Goal: Task Accomplishment & Management: Use online tool/utility

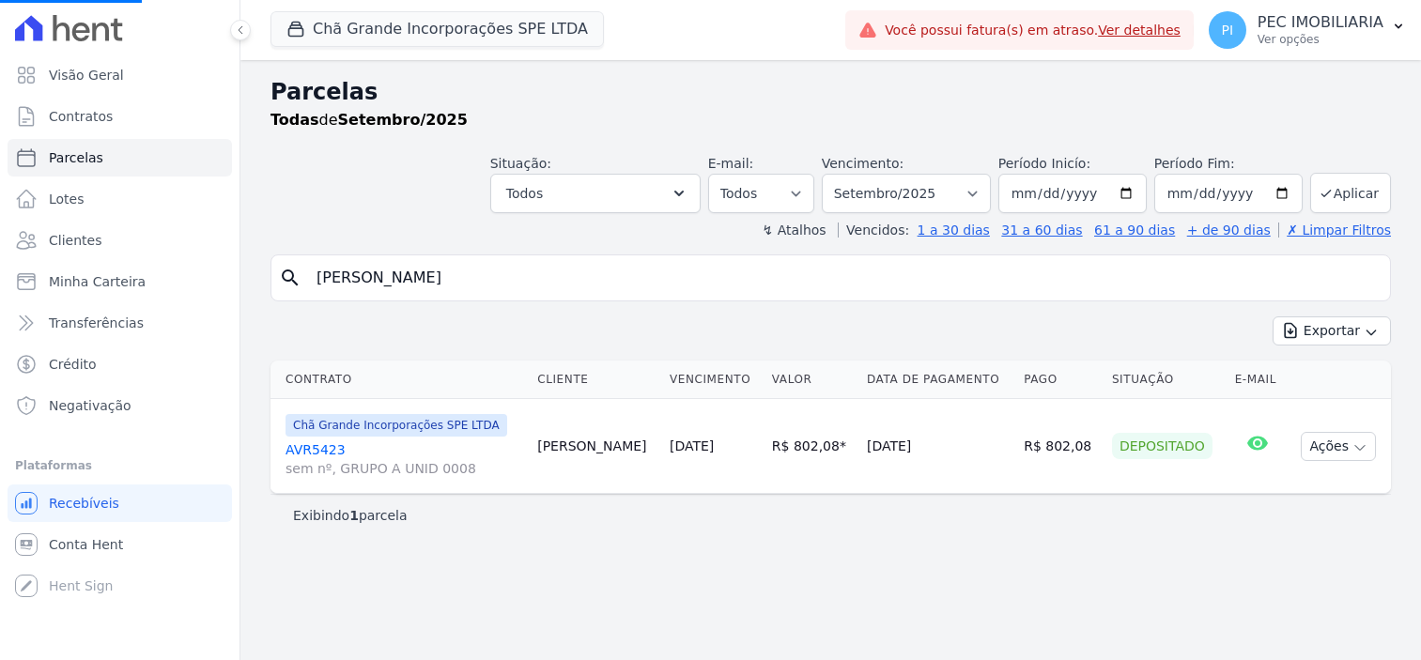
select select
click at [461, 287] on input "nivaldo carn" at bounding box center [843, 278] width 1077 height 38
select select
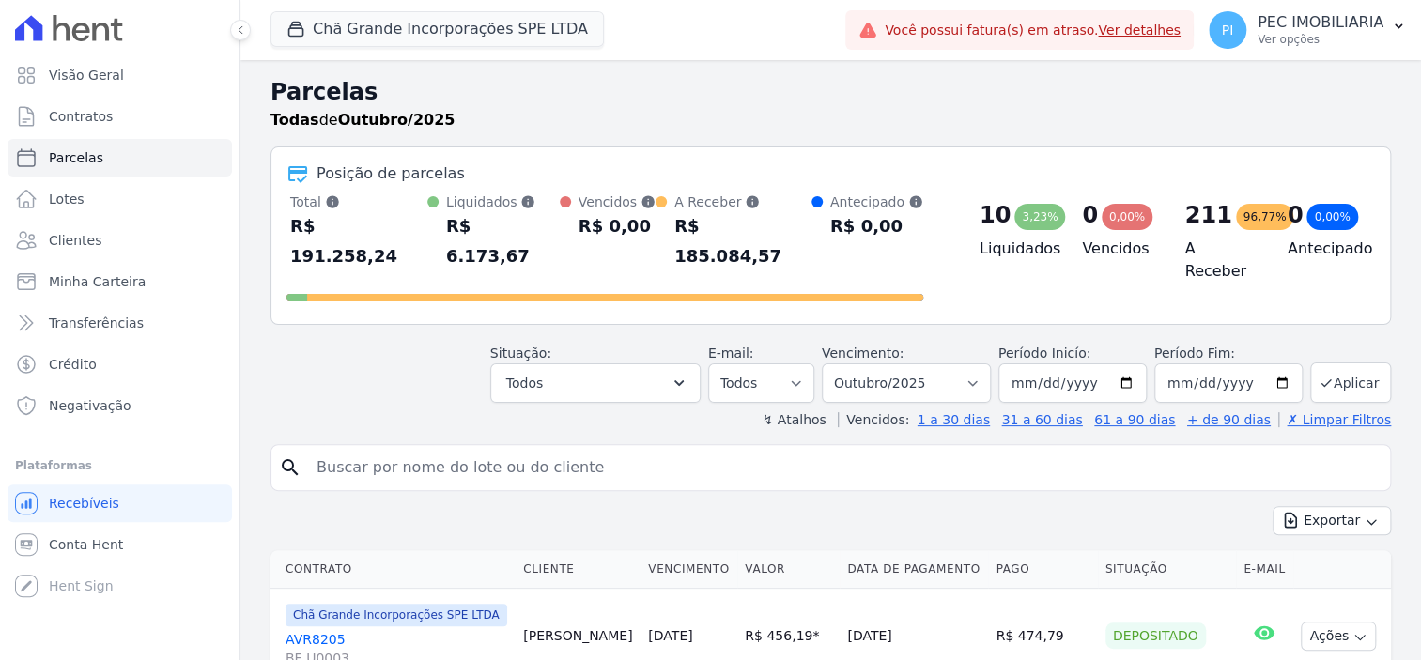
drag, startPoint x: 461, startPoint y: 287, endPoint x: 319, endPoint y: 268, distance: 143.2
click at [389, 449] on input "search" at bounding box center [843, 468] width 1077 height 38
type input "CINTIA"
select select
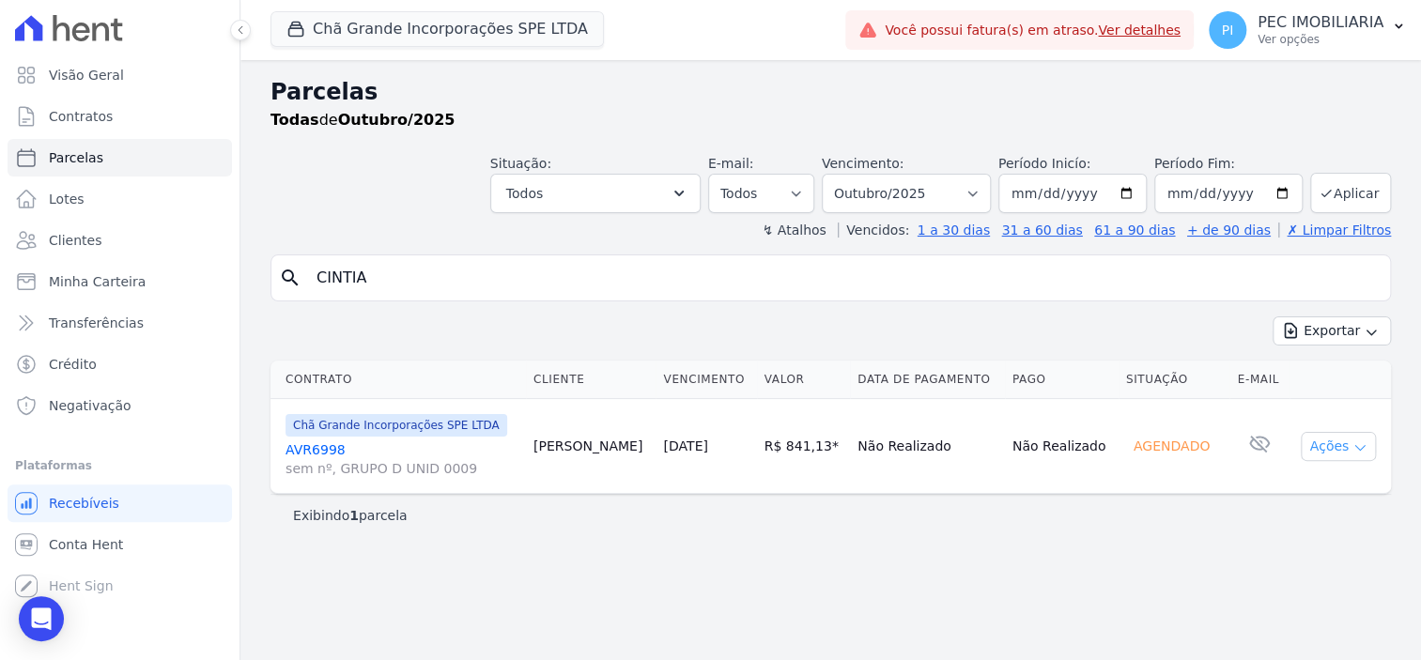
click at [1346, 443] on button "Ações" at bounding box center [1338, 446] width 75 height 29
click at [1357, 445] on icon "button" at bounding box center [1359, 447] width 15 height 15
click at [1362, 444] on icon "button" at bounding box center [1359, 447] width 15 height 15
click at [291, 451] on link "AVR6998 sem nº, GRUPO D UNID 0009" at bounding box center [401, 459] width 233 height 38
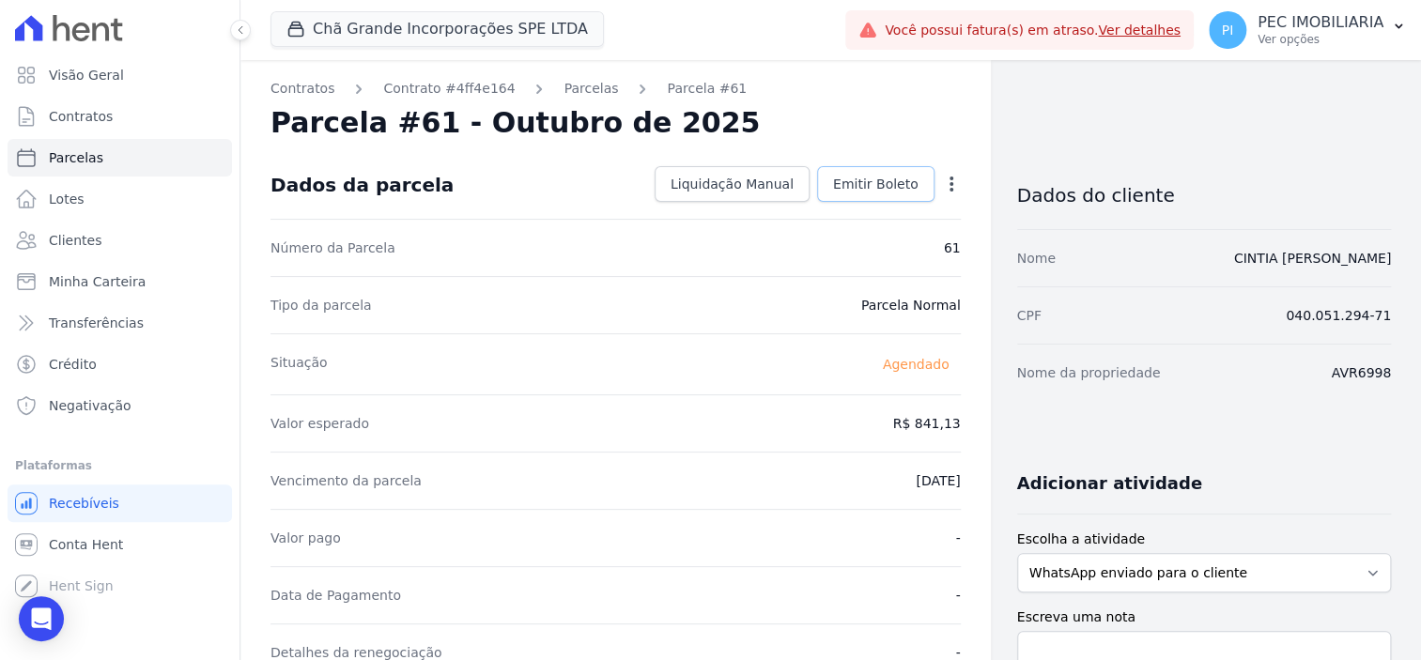
click at [897, 187] on span "Emitir Boleto" at bounding box center [875, 184] width 85 height 19
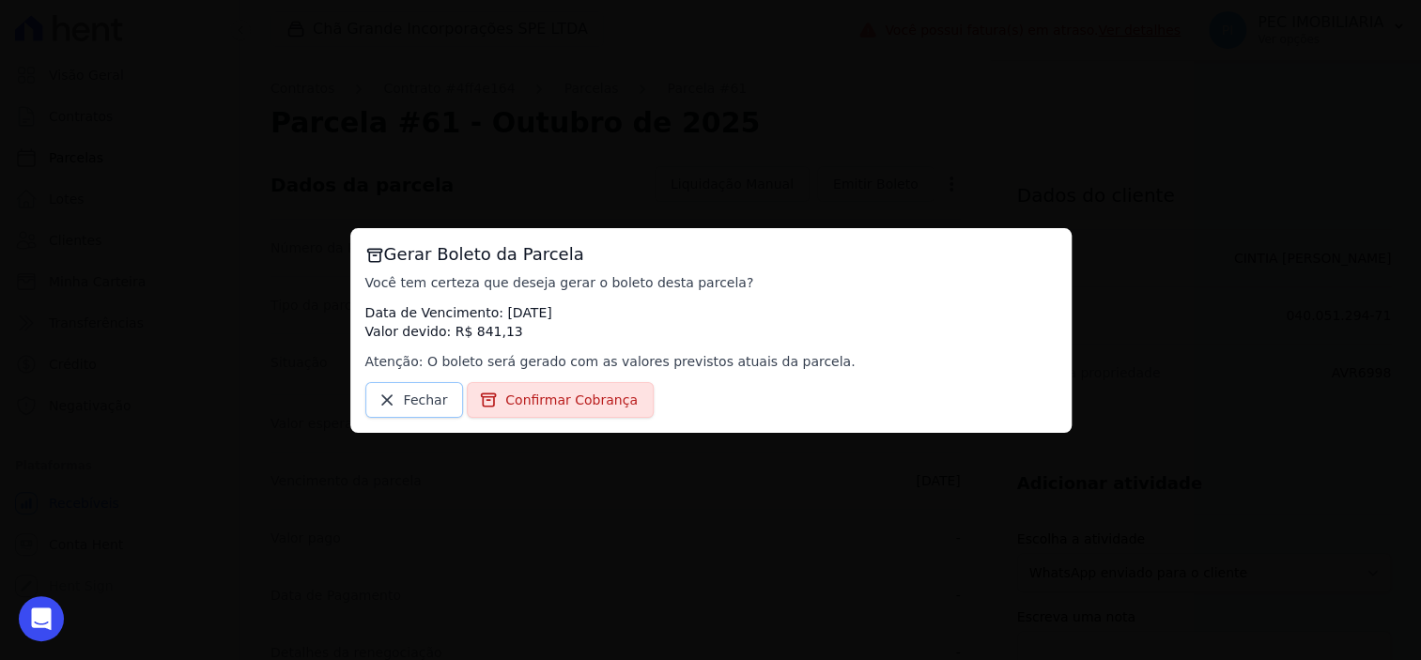
click at [422, 399] on span "Fechar" at bounding box center [426, 400] width 44 height 19
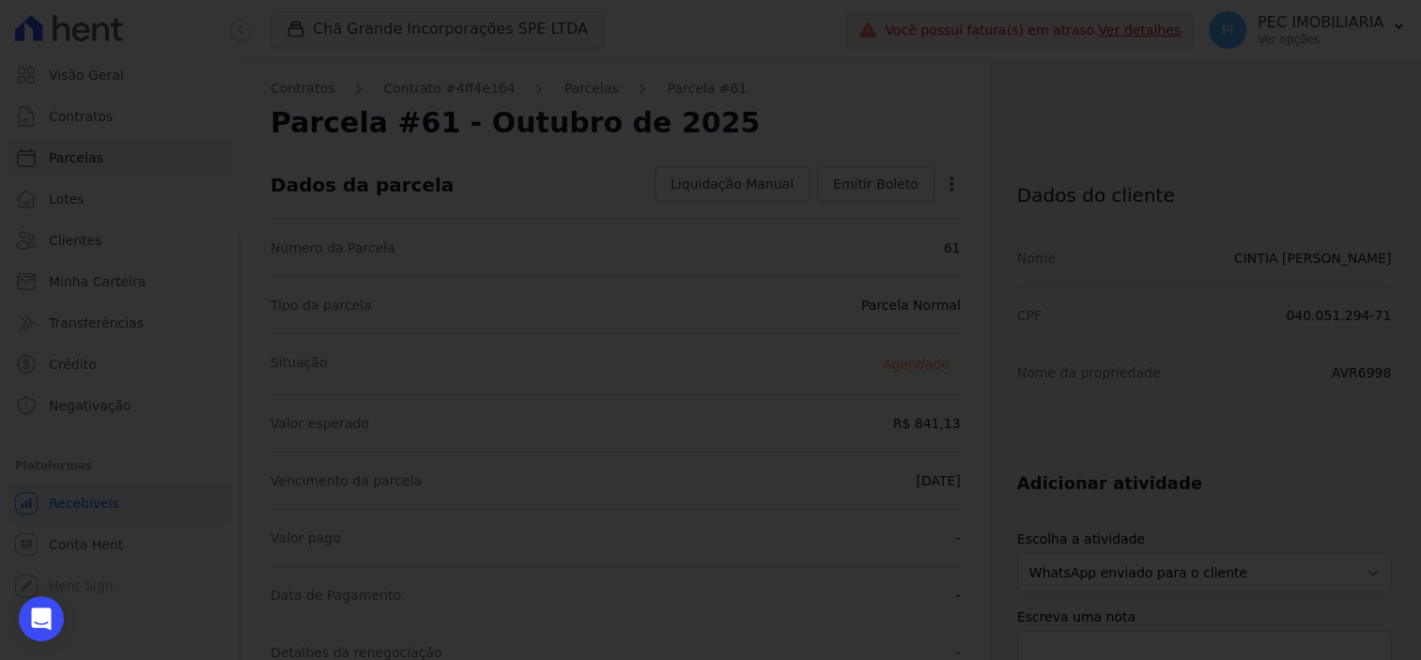
click at [986, 166] on div at bounding box center [710, 330] width 1421 height 660
click at [925, 187] on div at bounding box center [710, 330] width 1421 height 660
click at [467, 492] on div at bounding box center [710, 330] width 1421 height 660
click at [826, 389] on div at bounding box center [710, 330] width 1421 height 660
drag, startPoint x: 826, startPoint y: 389, endPoint x: 813, endPoint y: 385, distance: 13.7
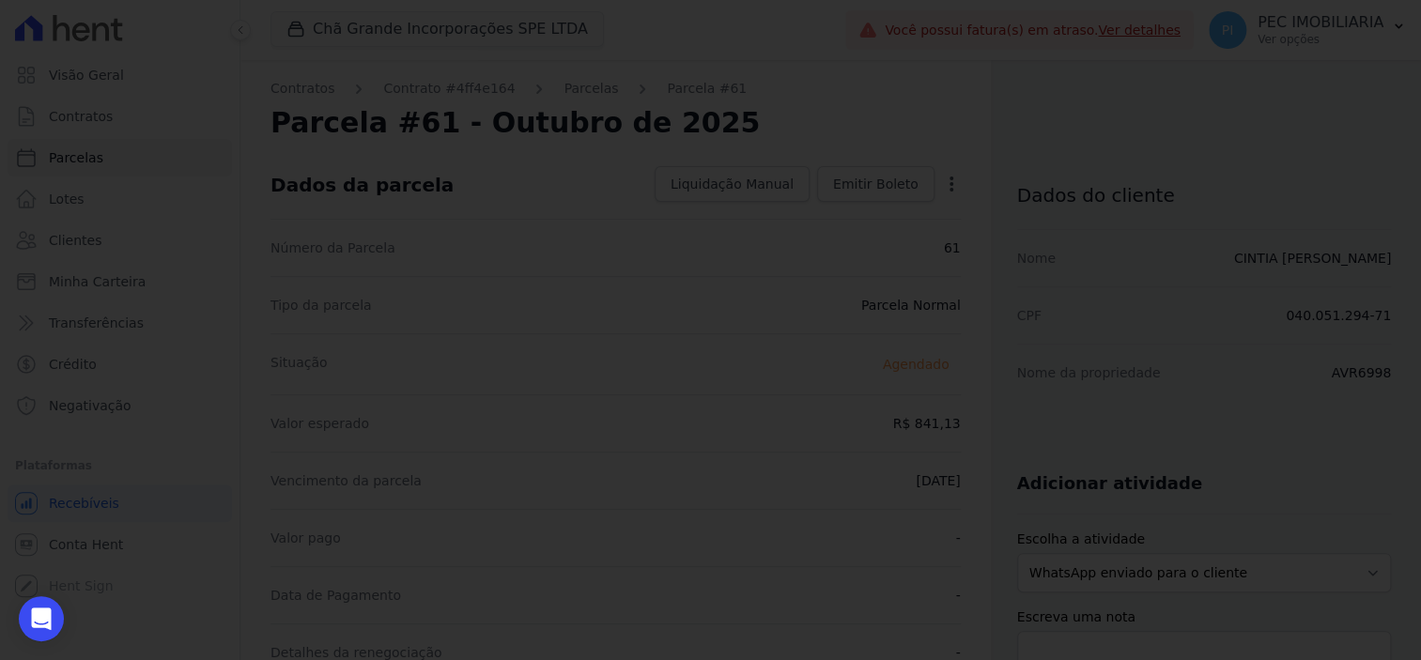
click at [821, 388] on div at bounding box center [710, 330] width 1421 height 660
click at [813, 385] on div at bounding box center [710, 330] width 1421 height 660
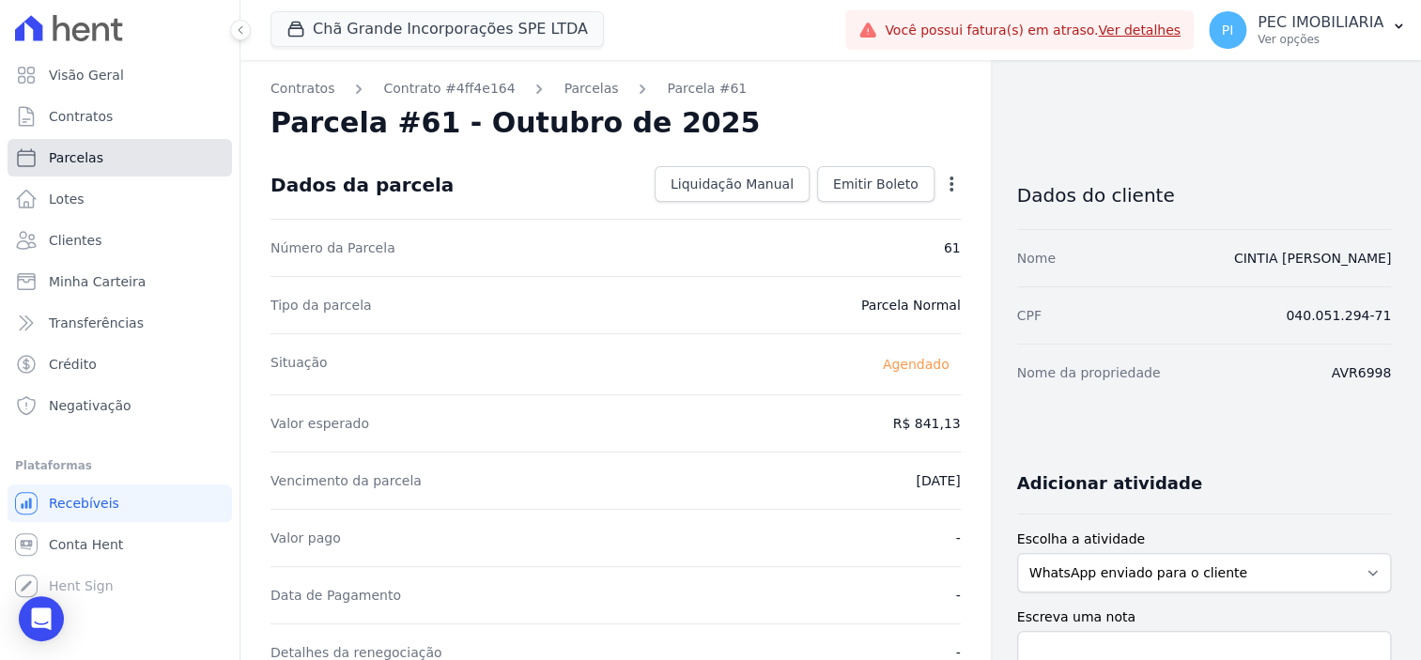
click at [109, 158] on link "Parcelas" at bounding box center [120, 158] width 224 height 38
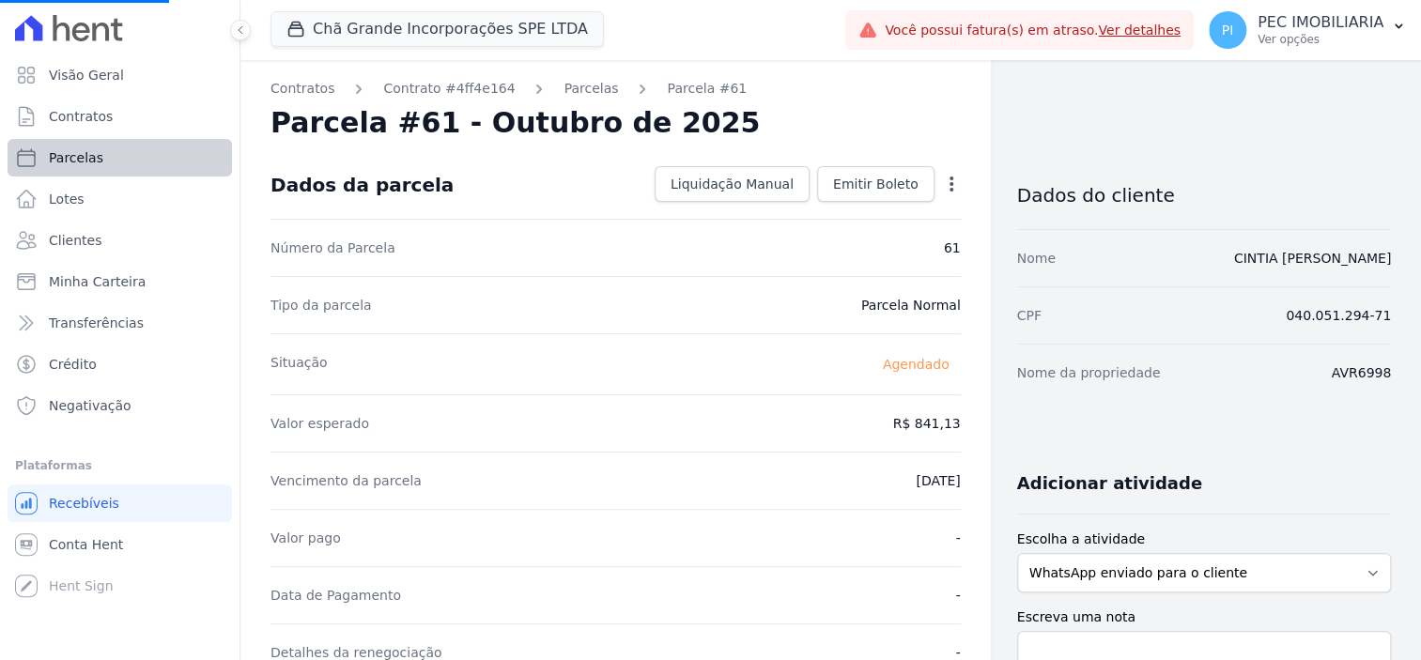
select select
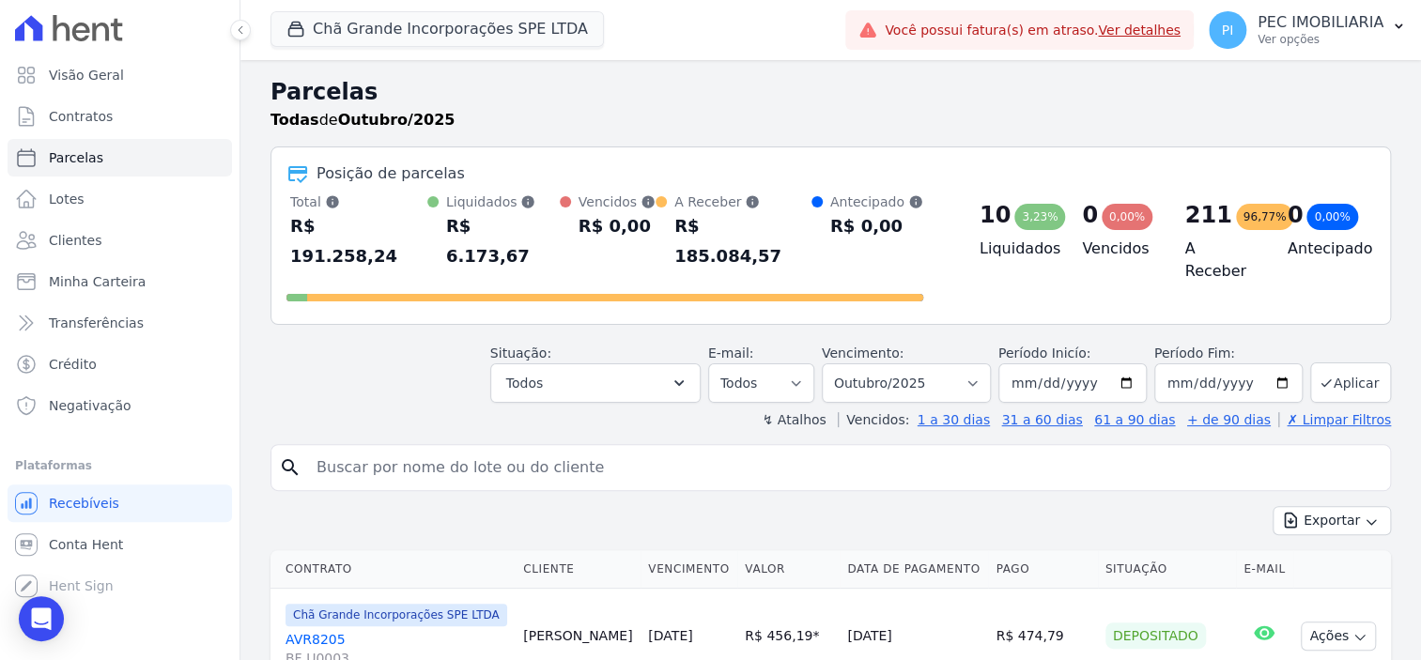
click at [561, 449] on input "search" at bounding box center [843, 468] width 1077 height 38
type input "CINTIA"
select select
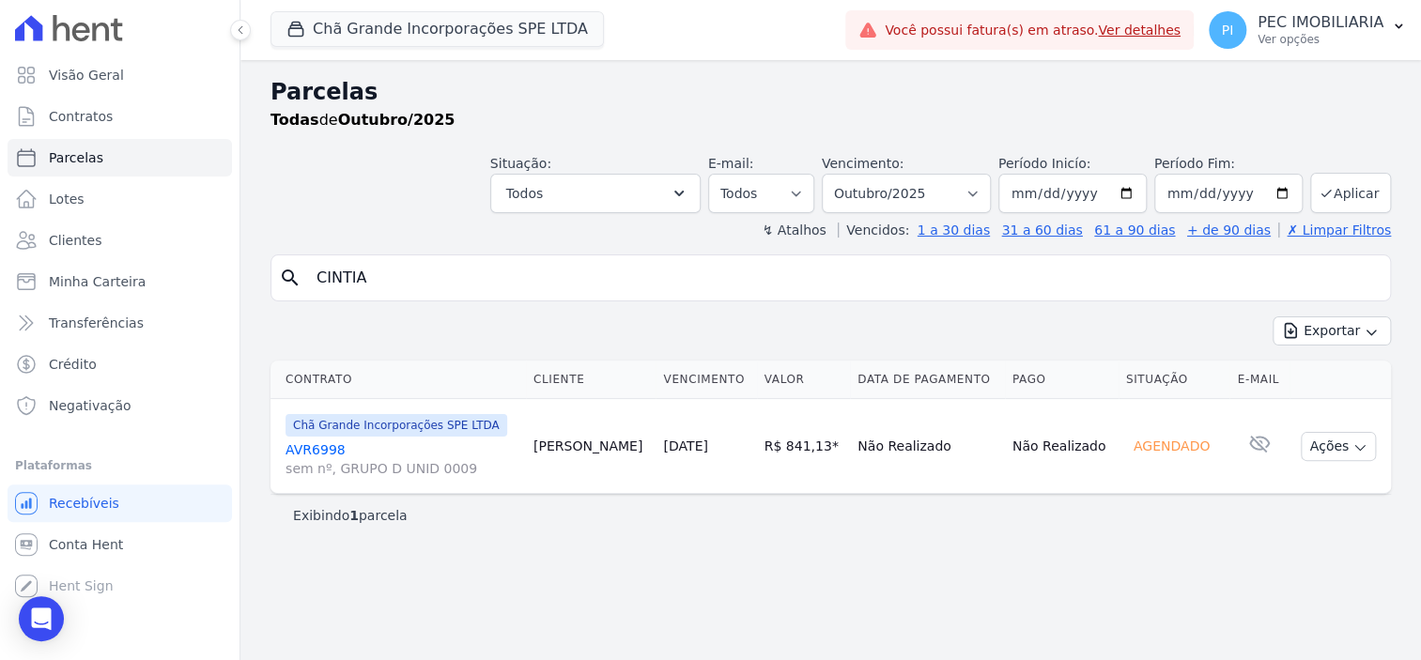
click at [319, 449] on link "AVR6998 sem nº, GRUPO D UNID 0009" at bounding box center [401, 459] width 233 height 38
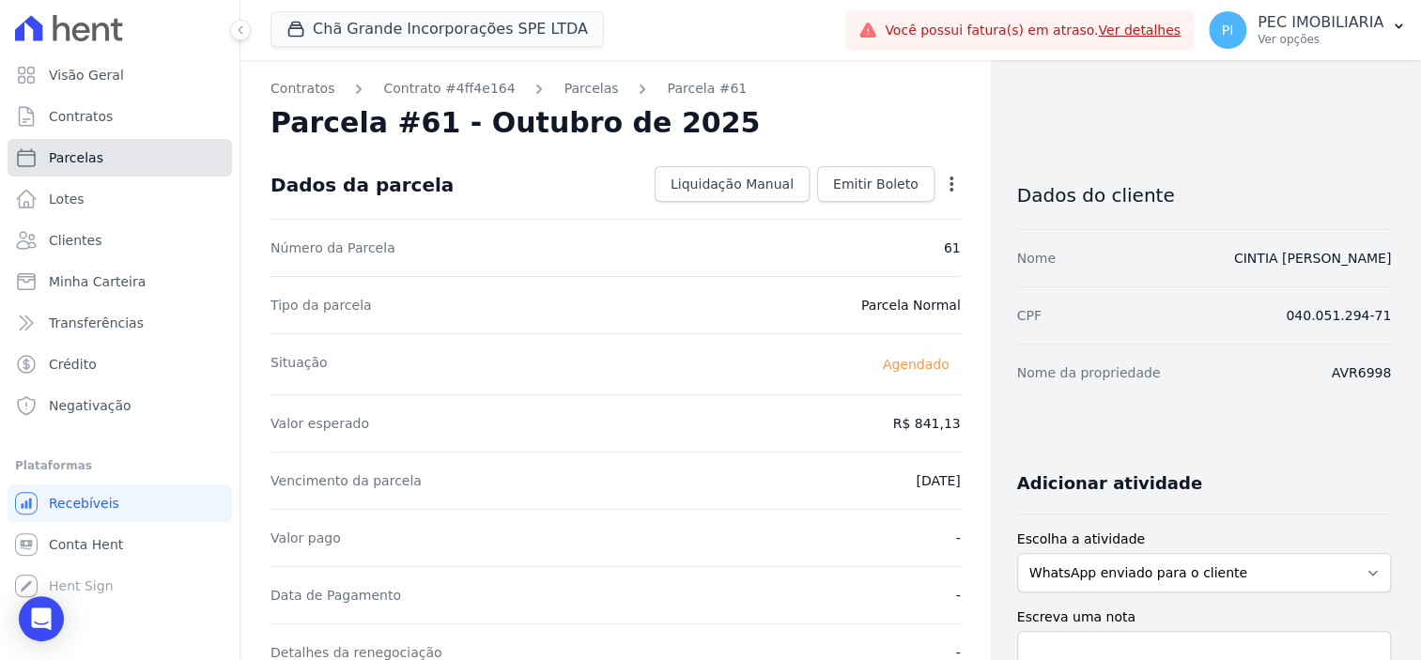
click at [65, 166] on span "Parcelas" at bounding box center [76, 157] width 54 height 19
select select
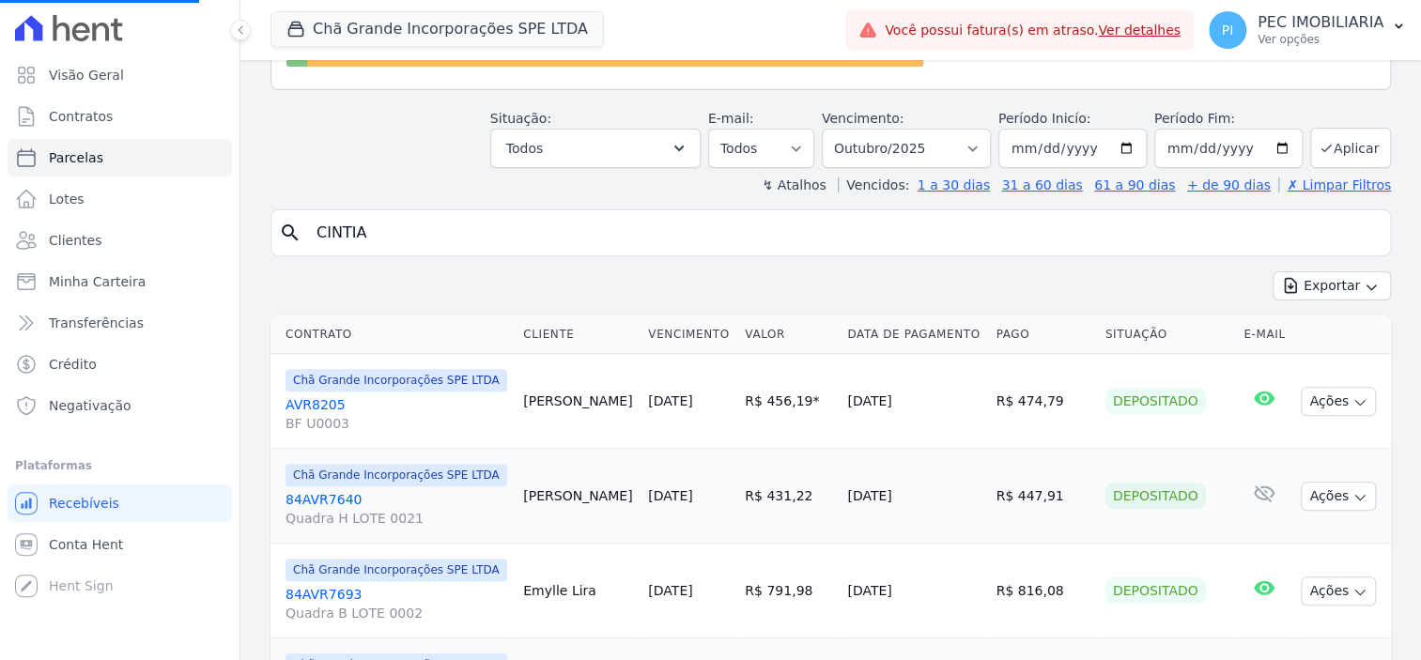
scroll to position [79, 0]
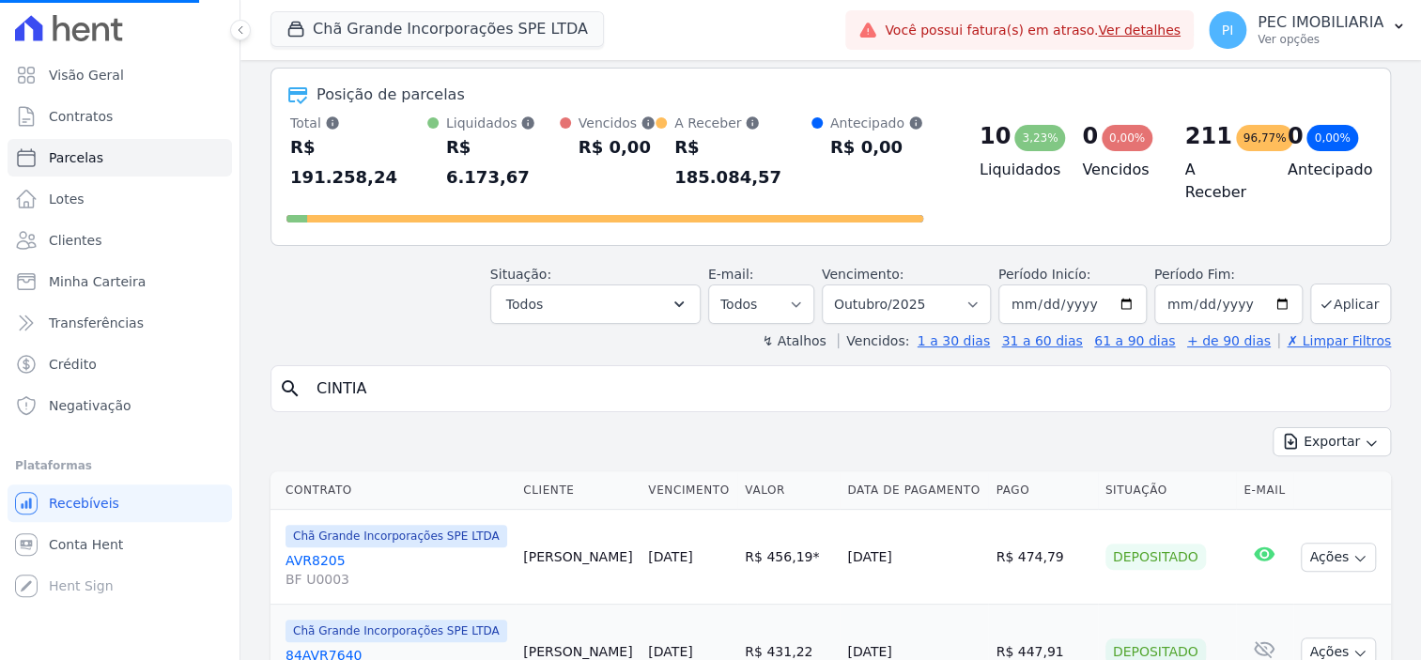
select select
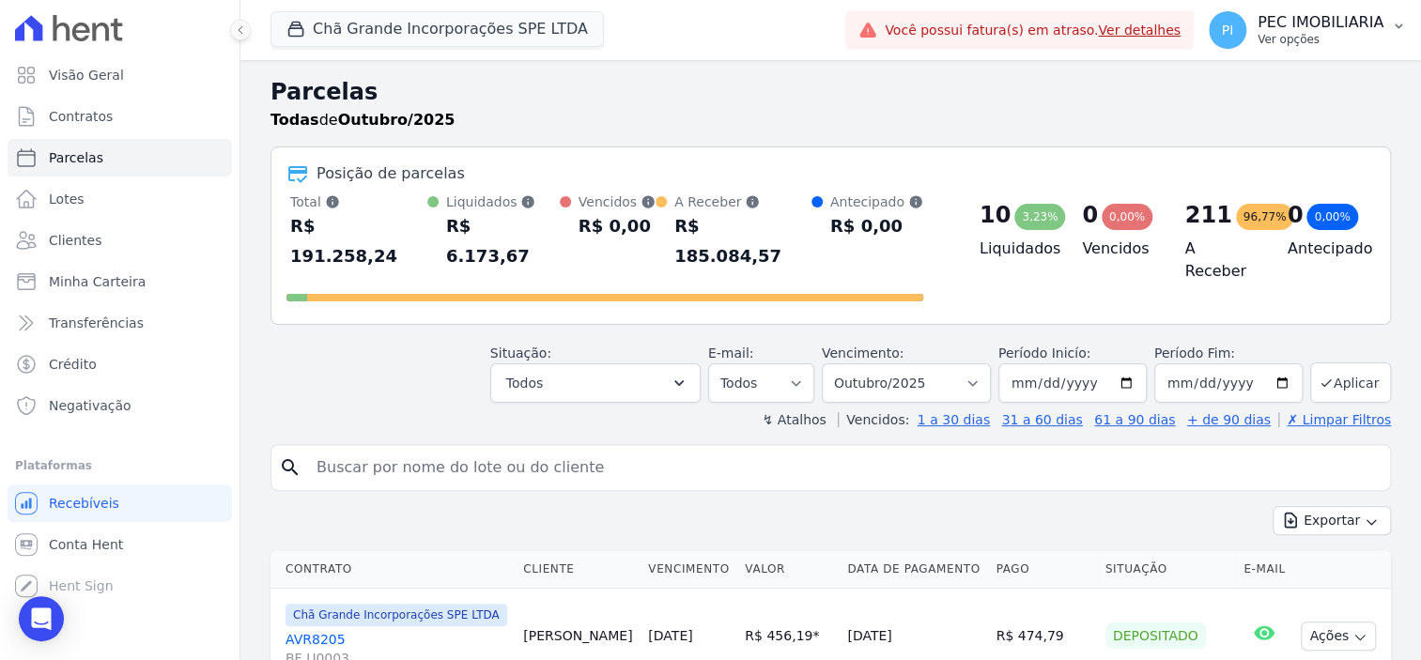
click at [1315, 32] on p "Ver opções" at bounding box center [1320, 39] width 126 height 15
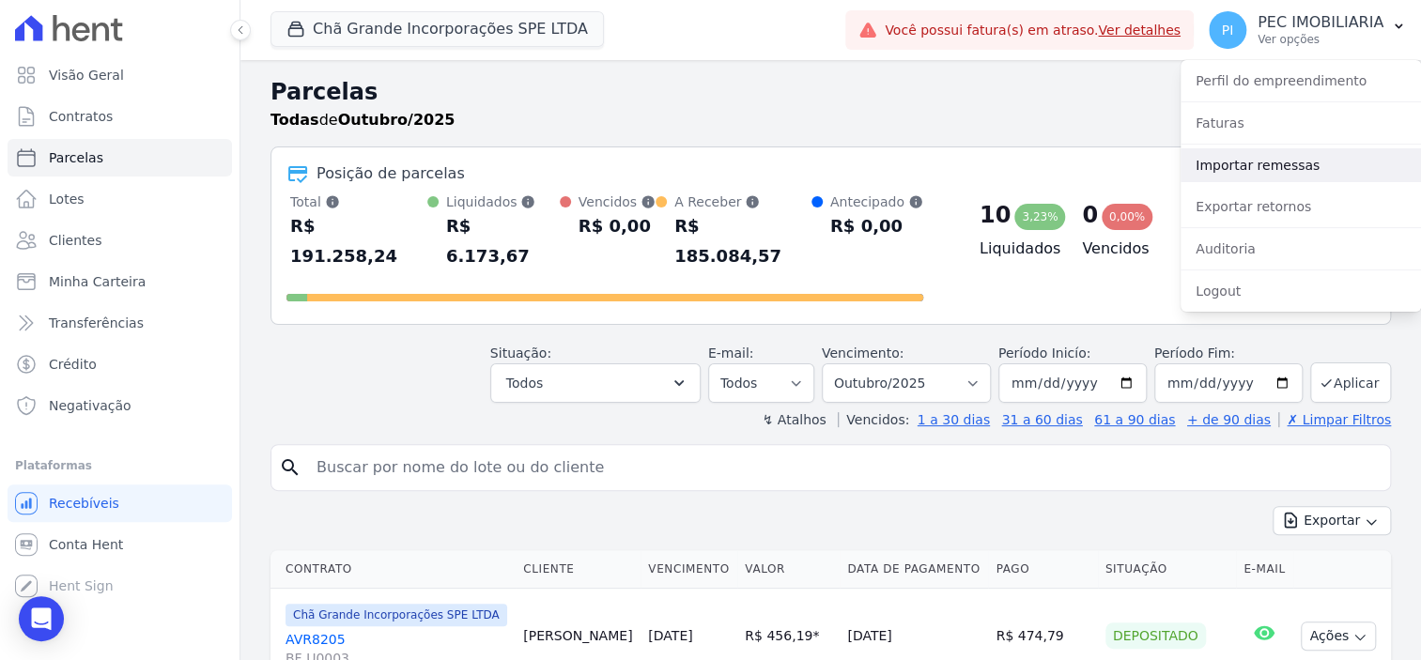
click at [1269, 171] on link "Importar remessas" at bounding box center [1300, 165] width 240 height 34
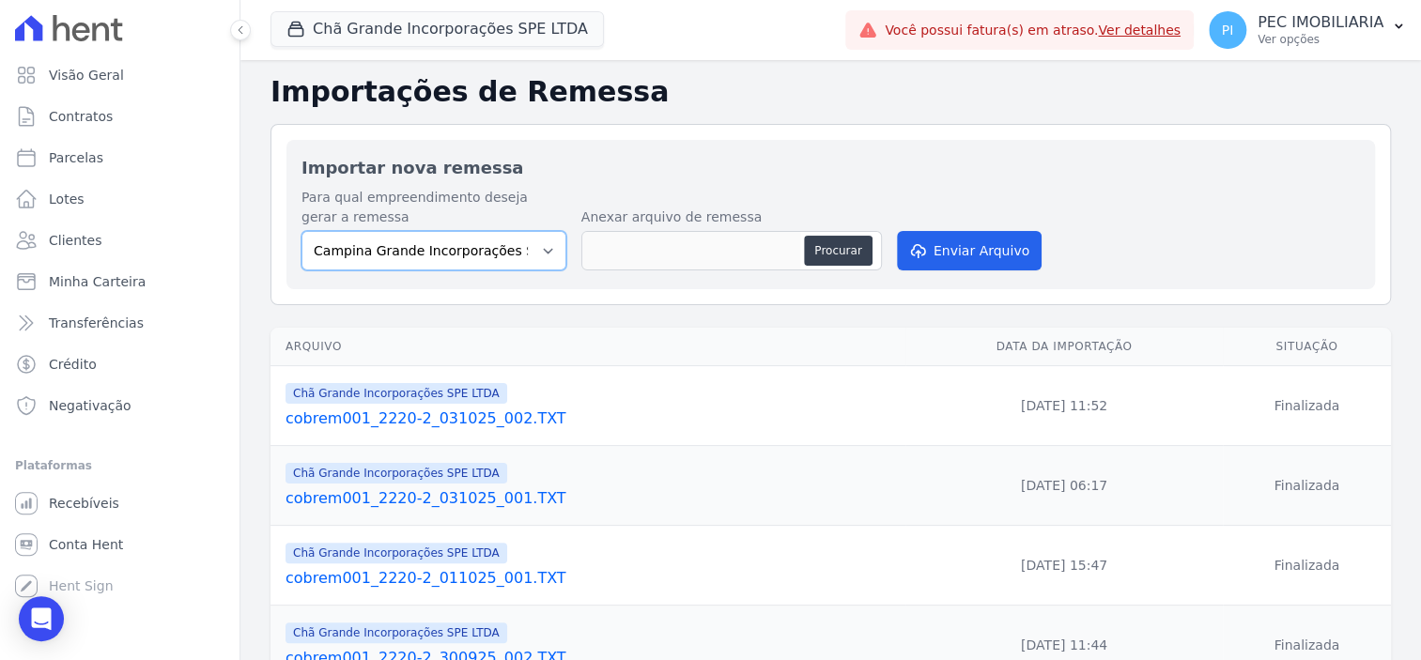
click at [491, 252] on select "Campina Grande Incorporações SPE LTDA Chã Grande Incorporações SPE LTDA Gravatá…" at bounding box center [433, 250] width 265 height 39
select select "fada966b-1e94-4a5a-a03a-a068354f70e7"
click at [301, 231] on select "Campina Grande Incorporações SPE LTDA Chã Grande Incorporações SPE LTDA Gravatá…" at bounding box center [433, 250] width 265 height 39
click at [856, 249] on button "Procurar" at bounding box center [838, 251] width 68 height 30
type input "cobrem001_2220-2_031025_003.TXT"
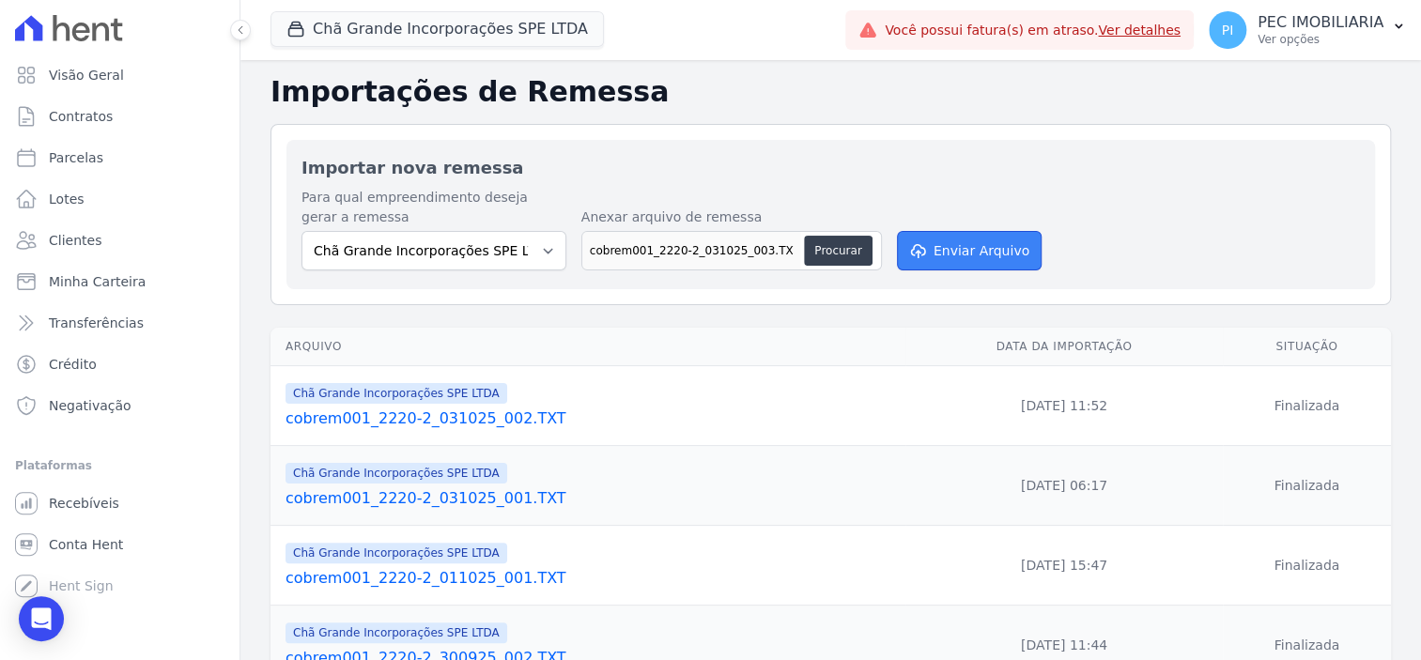
click at [995, 253] on button "Enviar Arquivo" at bounding box center [969, 250] width 145 height 39
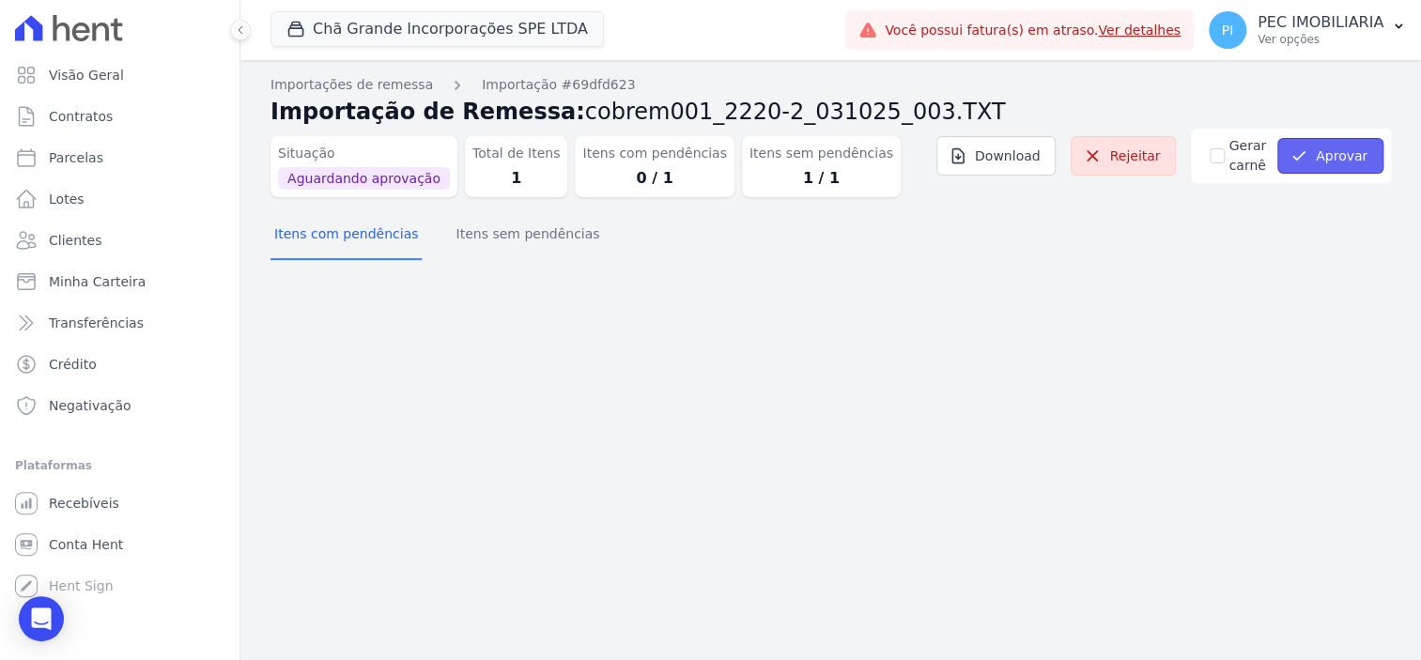
click at [1318, 152] on button "Aprovar" at bounding box center [1330, 156] width 106 height 36
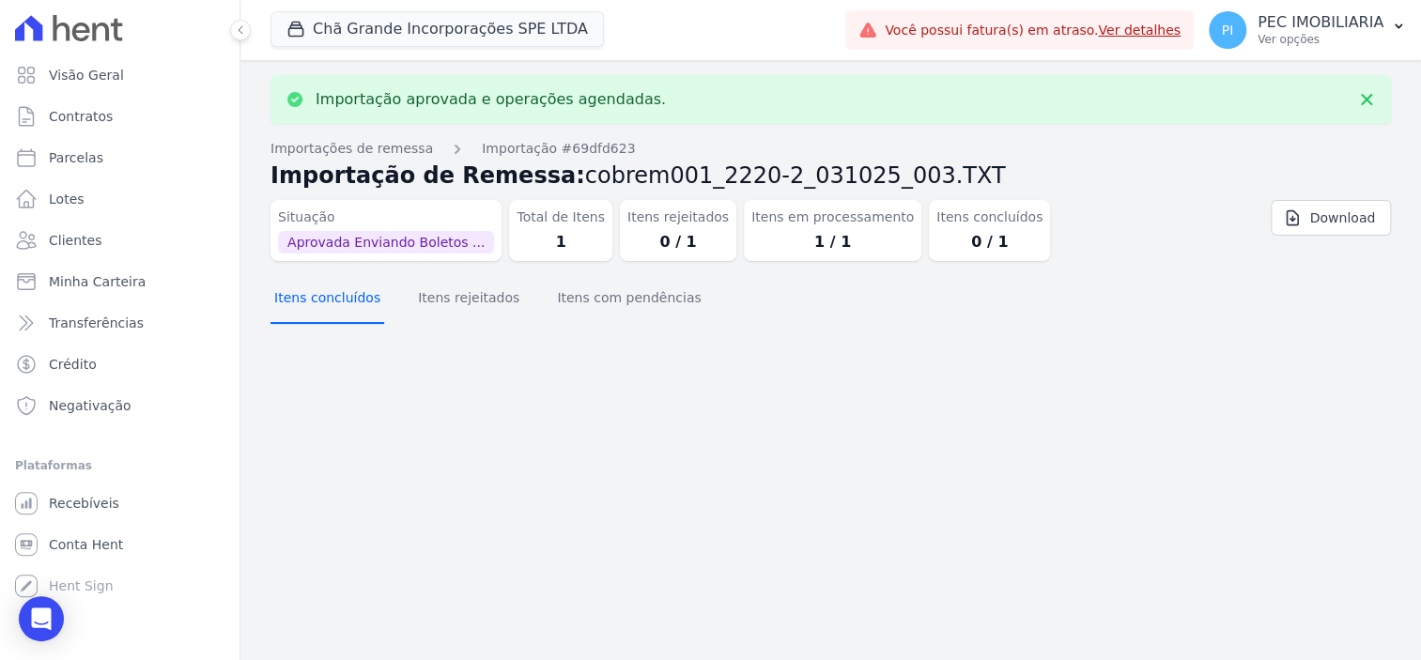
click at [340, 305] on button "Itens concluídos" at bounding box center [327, 299] width 114 height 49
click at [462, 301] on button "Itens rejeitados" at bounding box center [468, 299] width 109 height 49
click at [553, 305] on button "Itens com pendências" at bounding box center [628, 299] width 151 height 49
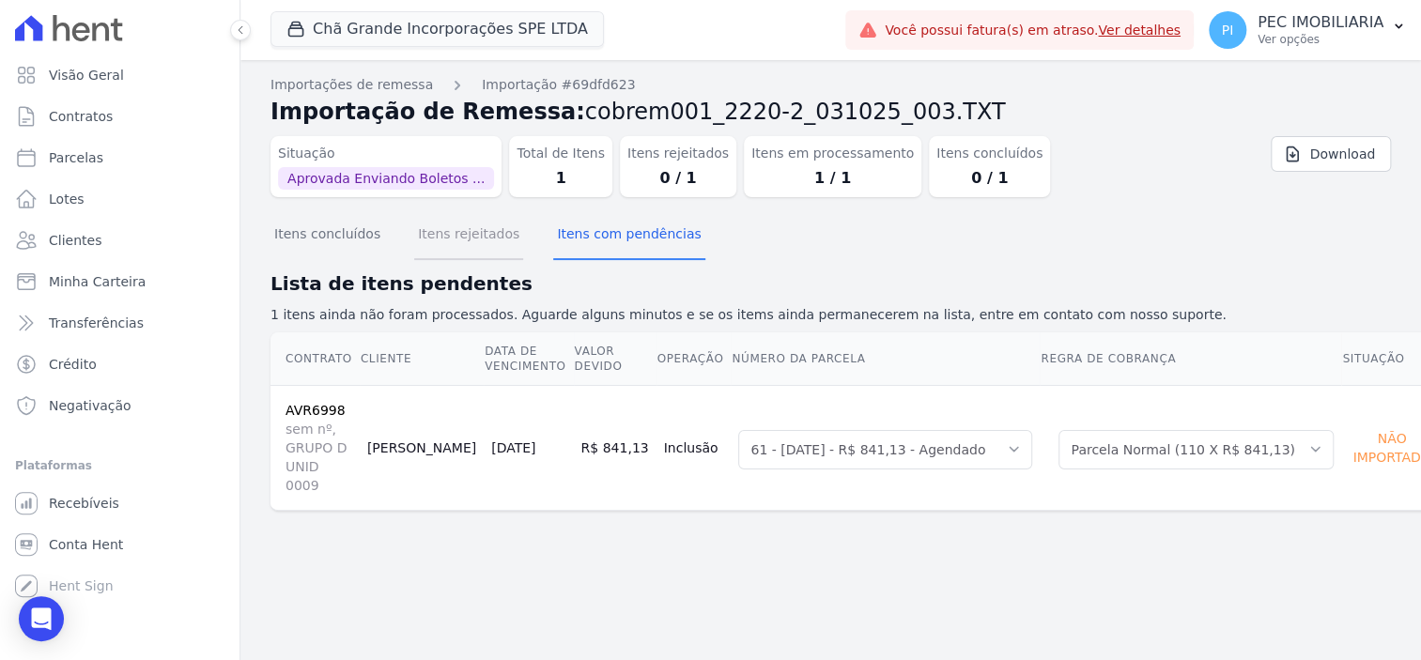
click at [476, 230] on button "Itens rejeitados" at bounding box center [468, 235] width 109 height 49
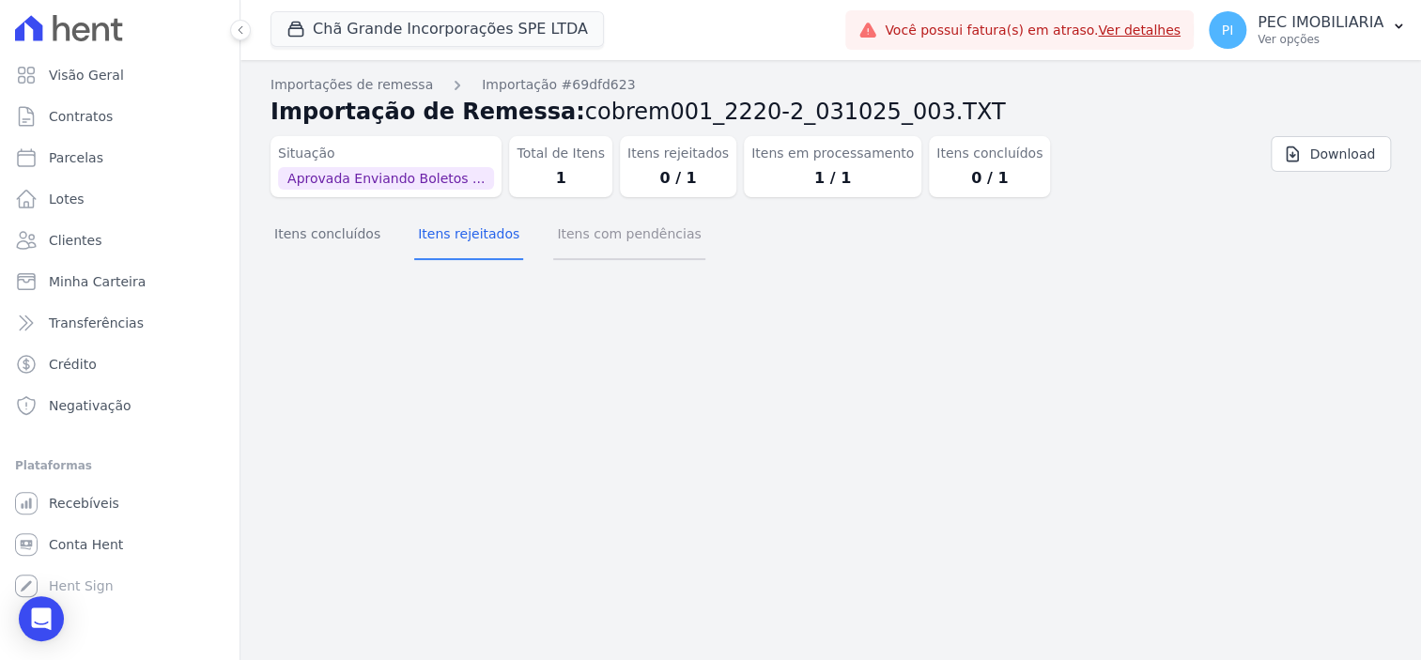
click at [608, 239] on button "Itens com pendências" at bounding box center [628, 235] width 151 height 49
click at [340, 234] on button "Itens concluídos" at bounding box center [327, 235] width 114 height 49
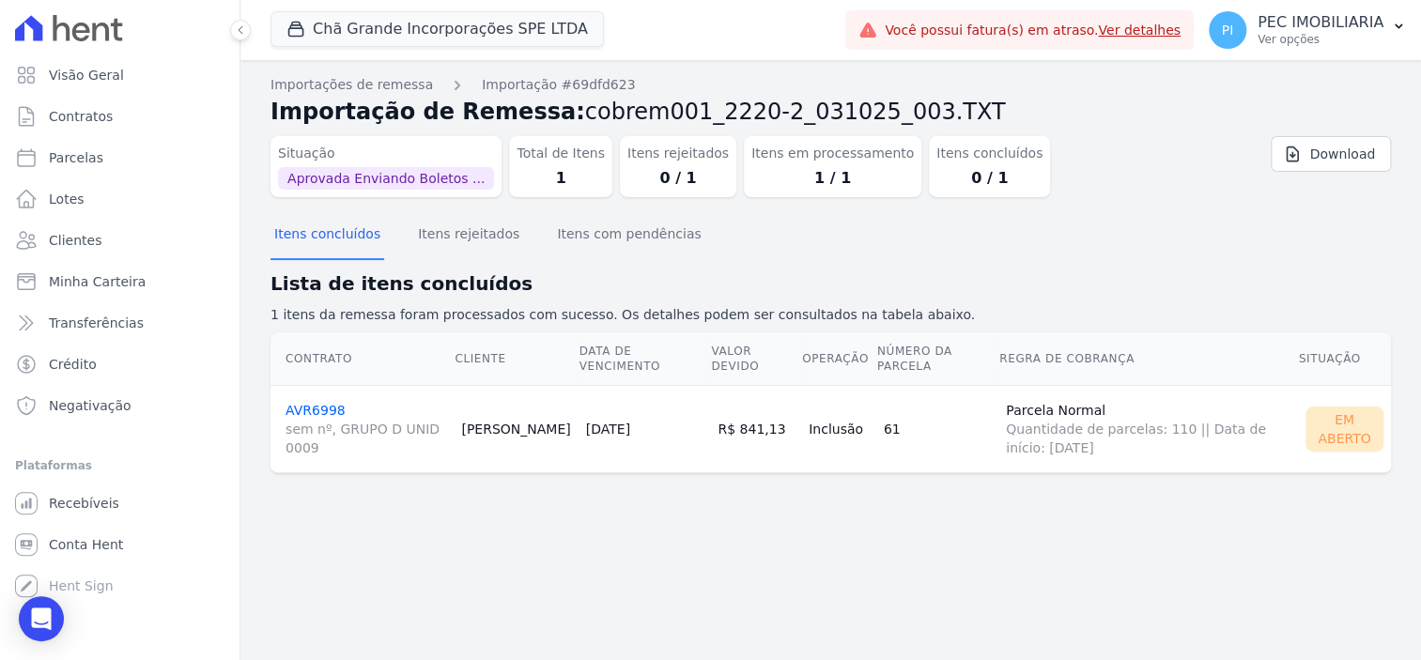
click at [324, 415] on link "AVR6998 sem nº, GRUPO D UNID 0009" at bounding box center [365, 430] width 161 height 54
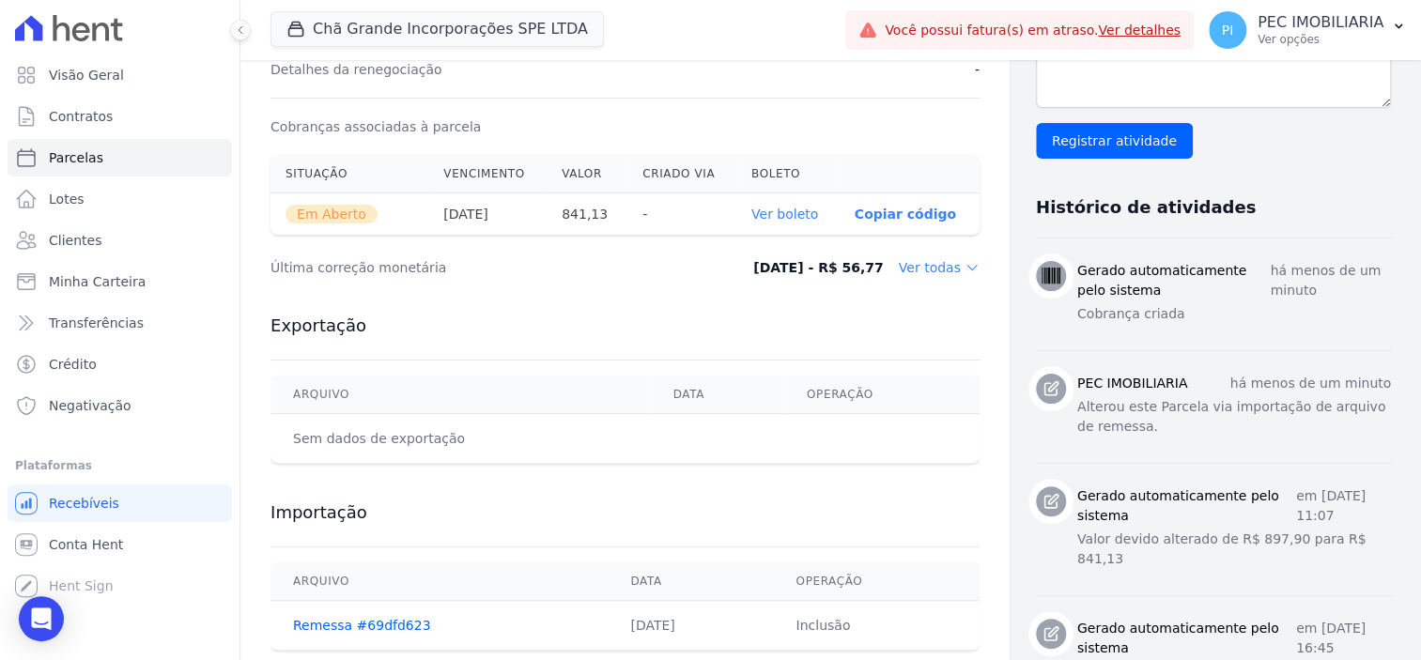
scroll to position [587, 0]
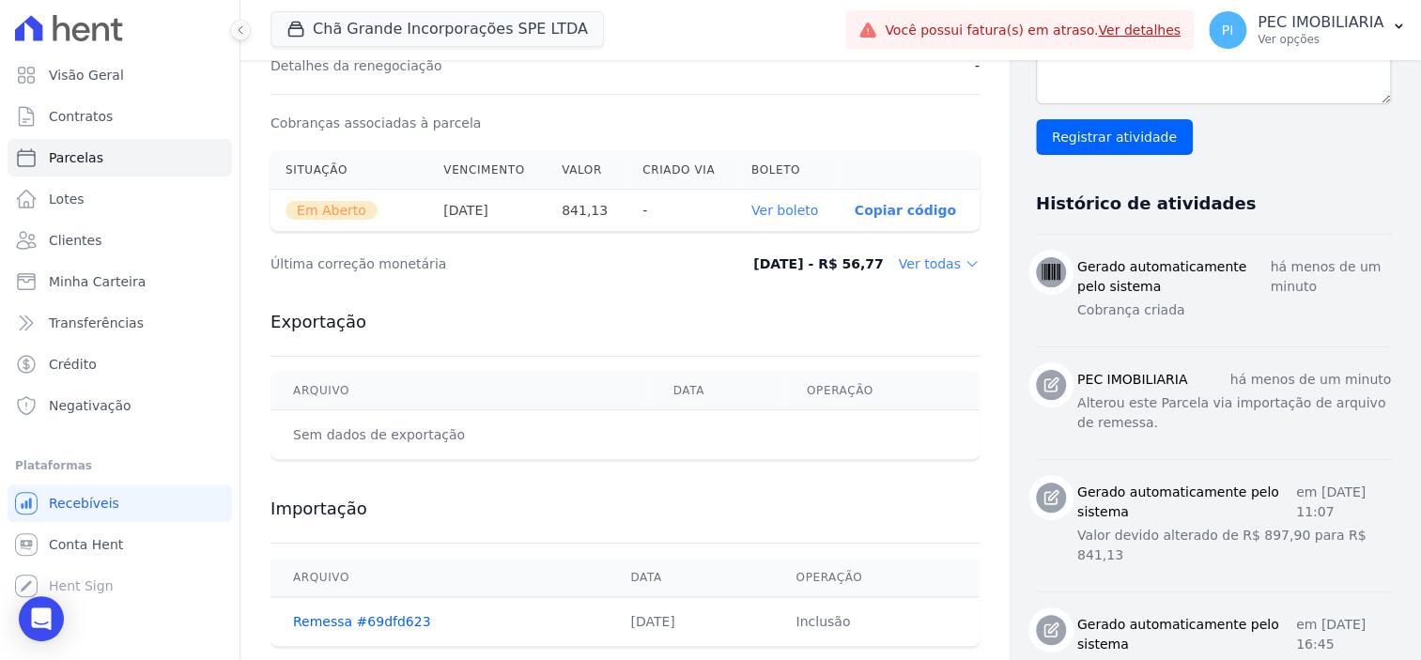
click at [785, 208] on link "Ver boleto" at bounding box center [784, 210] width 67 height 15
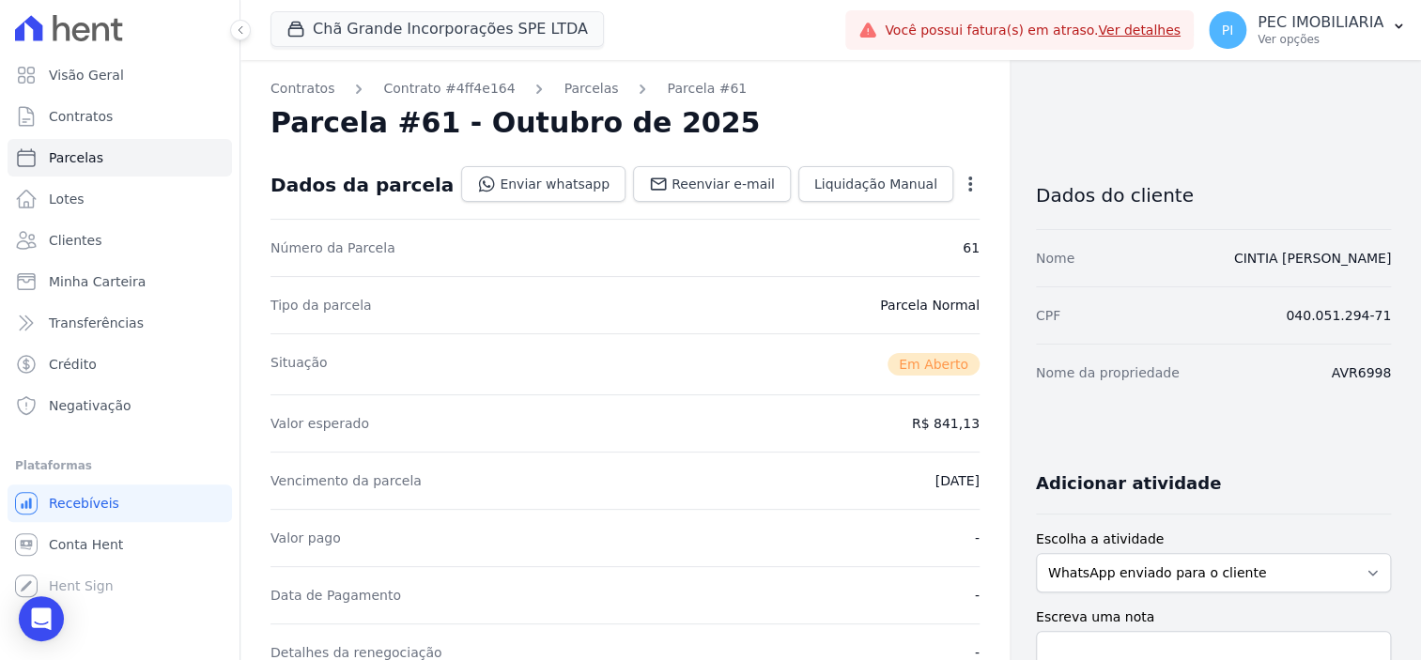
scroll to position [351, 0]
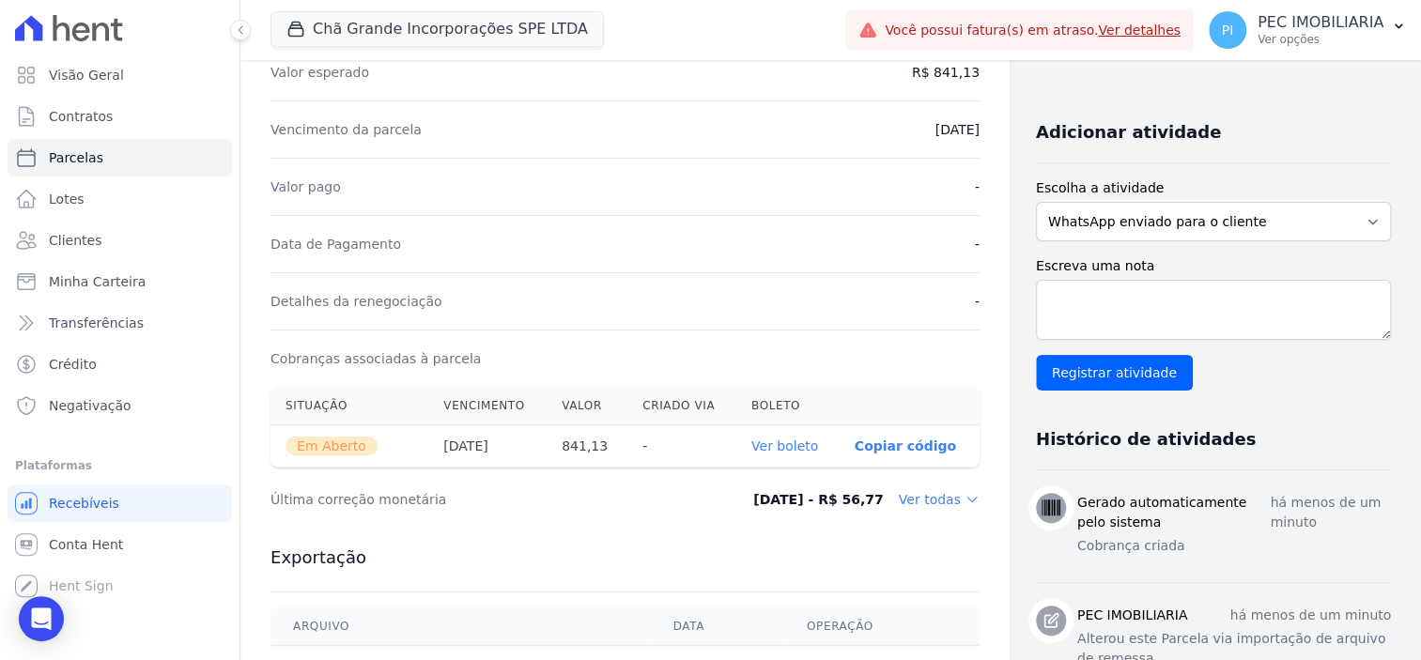
click at [768, 446] on link "Ver boleto" at bounding box center [784, 446] width 67 height 15
